Goal: Book appointment/travel/reservation

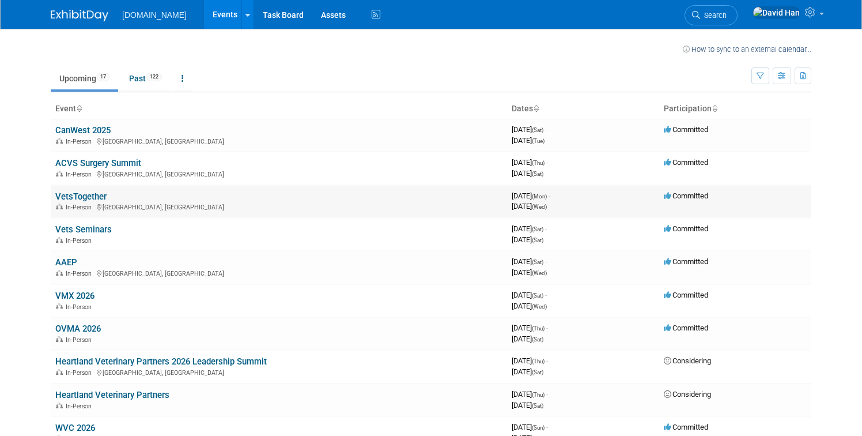
click at [86, 194] on link "VetsTogether" at bounding box center [80, 196] width 51 height 10
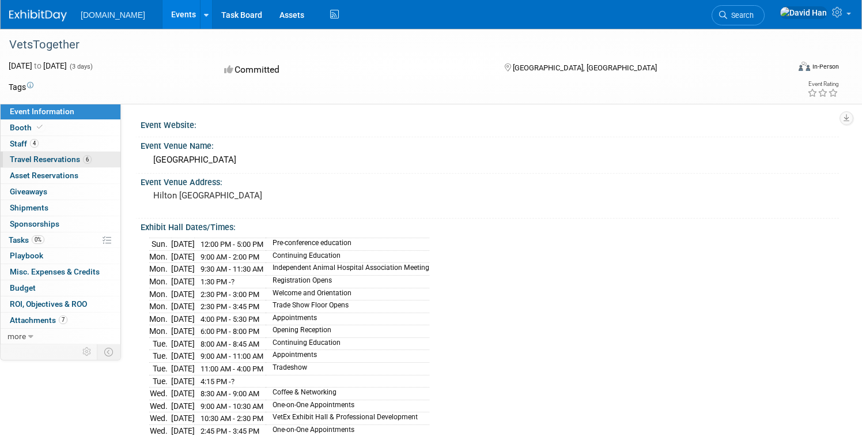
click at [74, 160] on span "Travel Reservations 6" at bounding box center [51, 158] width 82 height 9
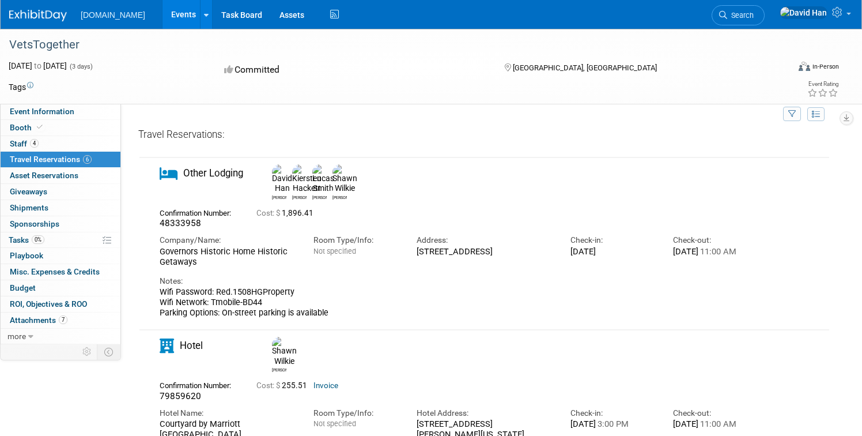
scroll to position [14, 0]
click at [42, 15] on img at bounding box center [38, 16] width 58 height 12
